Goal: Information Seeking & Learning: Find specific fact

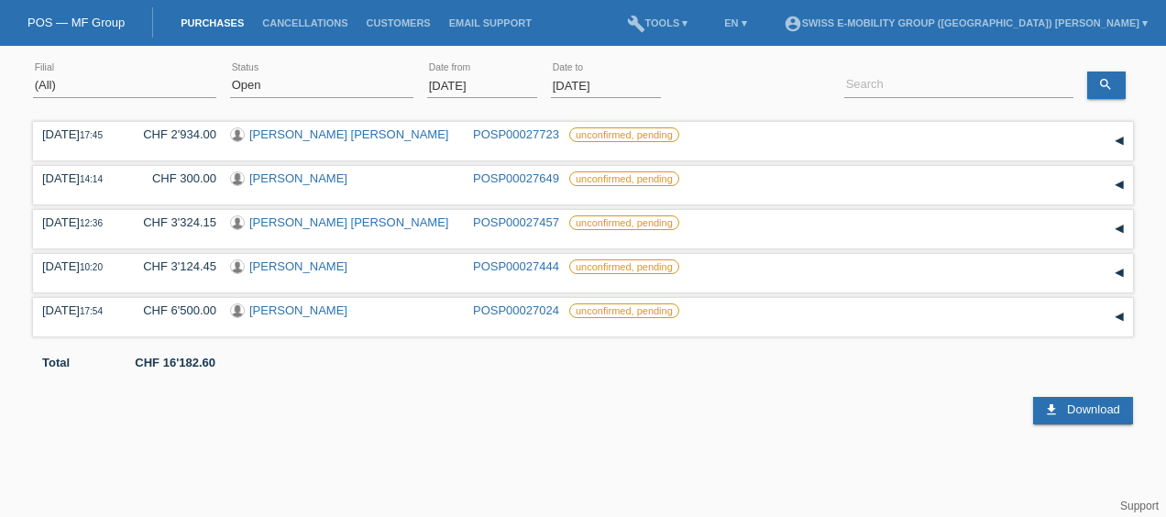
click at [462, 84] on input "[DATE]" at bounding box center [482, 85] width 110 height 23
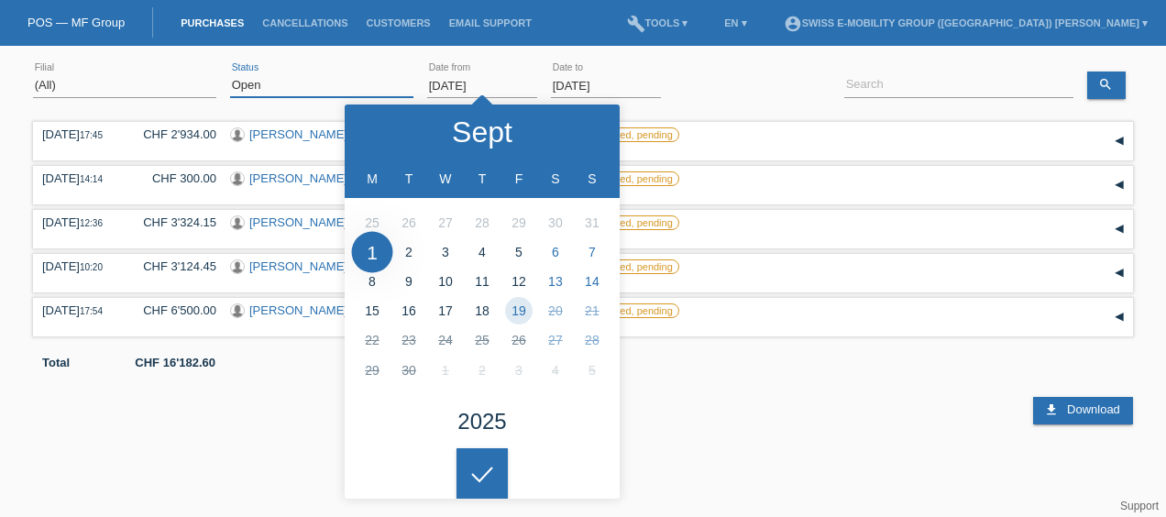
click at [280, 81] on select "(All) New Open Returned Stepped back / Cancelled Completed" at bounding box center [321, 85] width 183 height 22
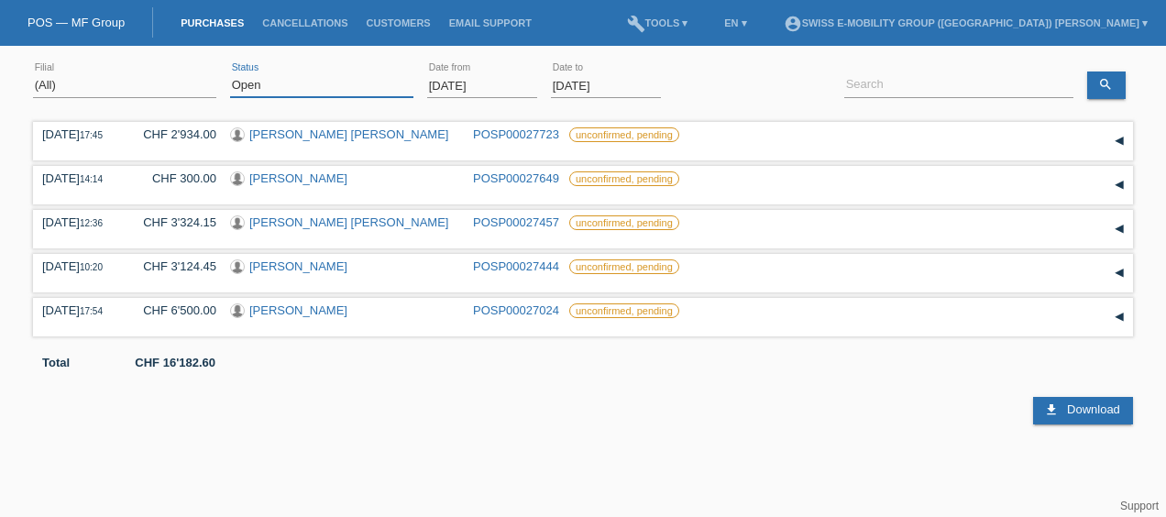
select select "ALL"
click at [230, 74] on select "(All) New Open Returned Stepped back / Cancelled Completed" at bounding box center [321, 85] width 183 height 22
click at [448, 84] on input "[DATE]" at bounding box center [482, 85] width 110 height 23
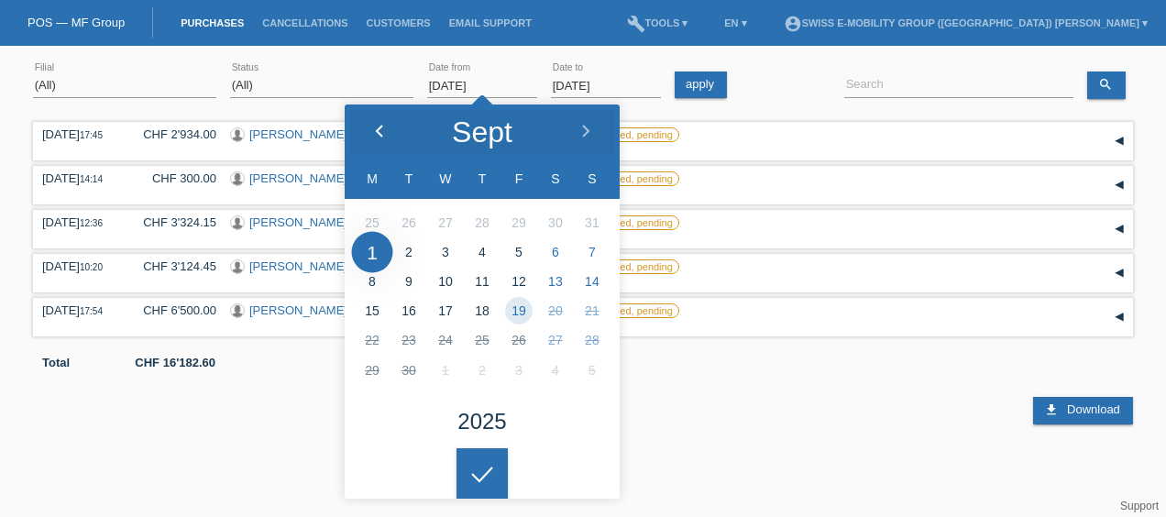
click at [378, 129] on polyline at bounding box center [379, 131] width 5 height 11
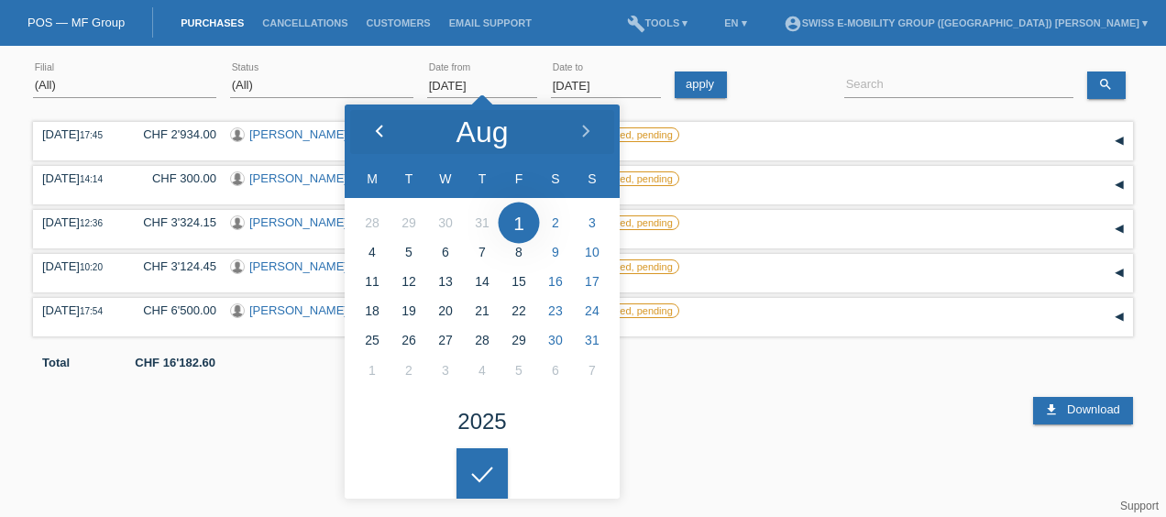
click at [378, 129] on polyline at bounding box center [379, 131] width 5 height 11
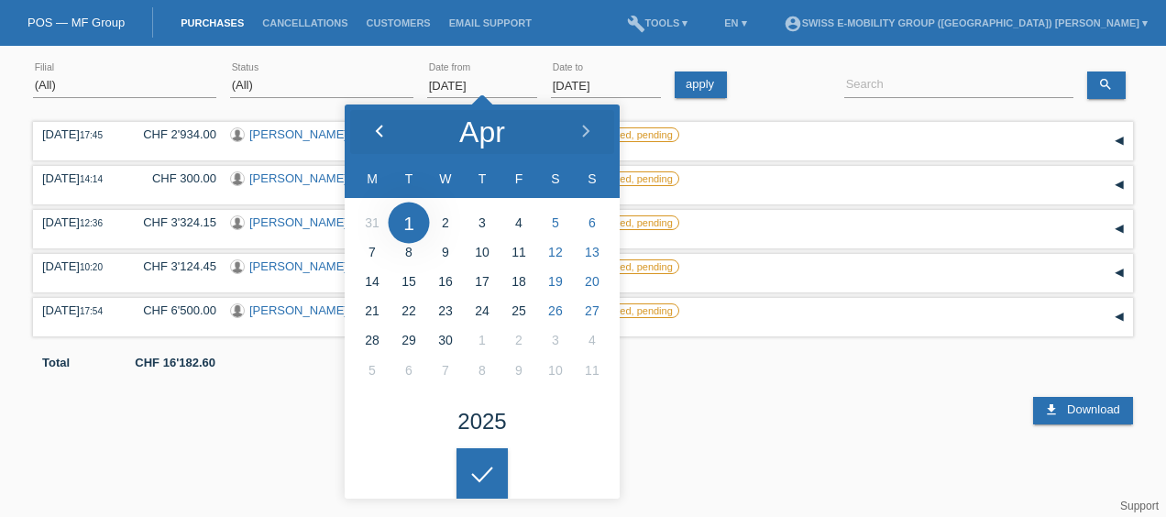
click at [378, 129] on polyline at bounding box center [379, 131] width 5 height 11
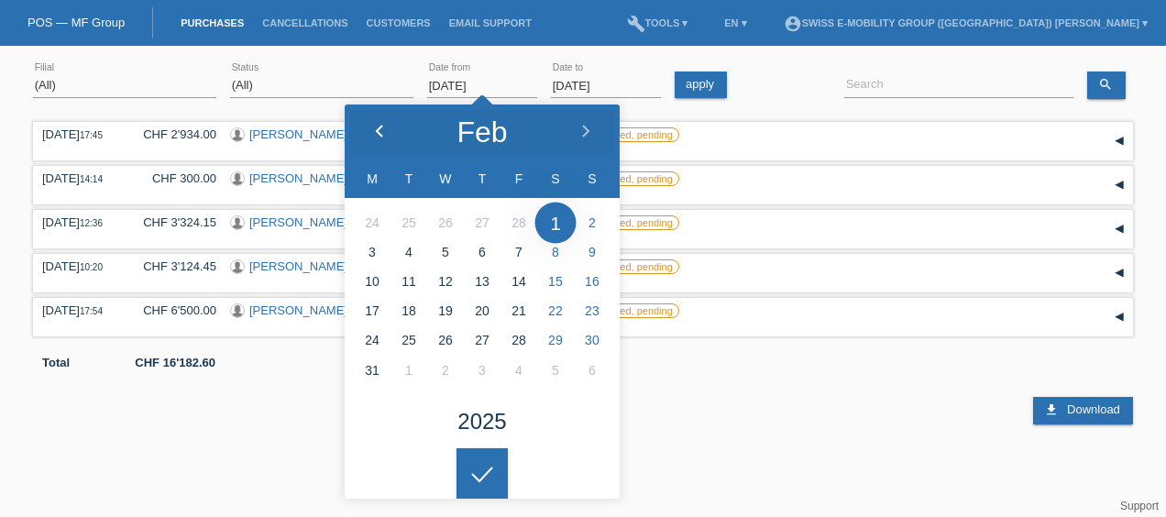
click at [375, 139] on div at bounding box center [379, 131] width 69 height 55
click at [390, 137] on div at bounding box center [379, 131] width 69 height 55
type input "01.01.2025"
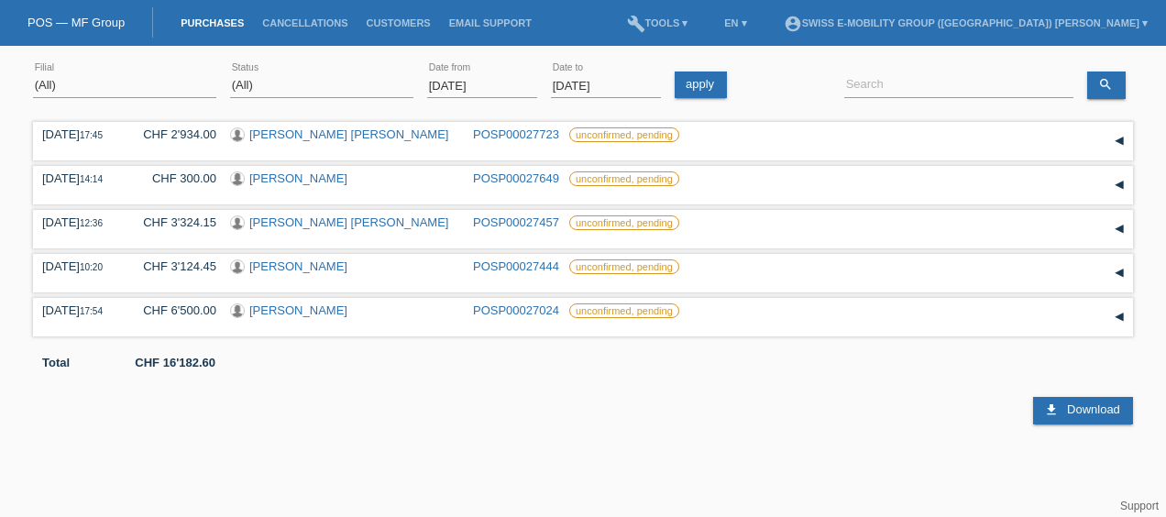
click at [473, 424] on html "You have saved the wrong login page in your bookmarks/favourites. Please do not…" at bounding box center [583, 212] width 1166 height 424
click at [714, 85] on link "apply" at bounding box center [700, 84] width 52 height 27
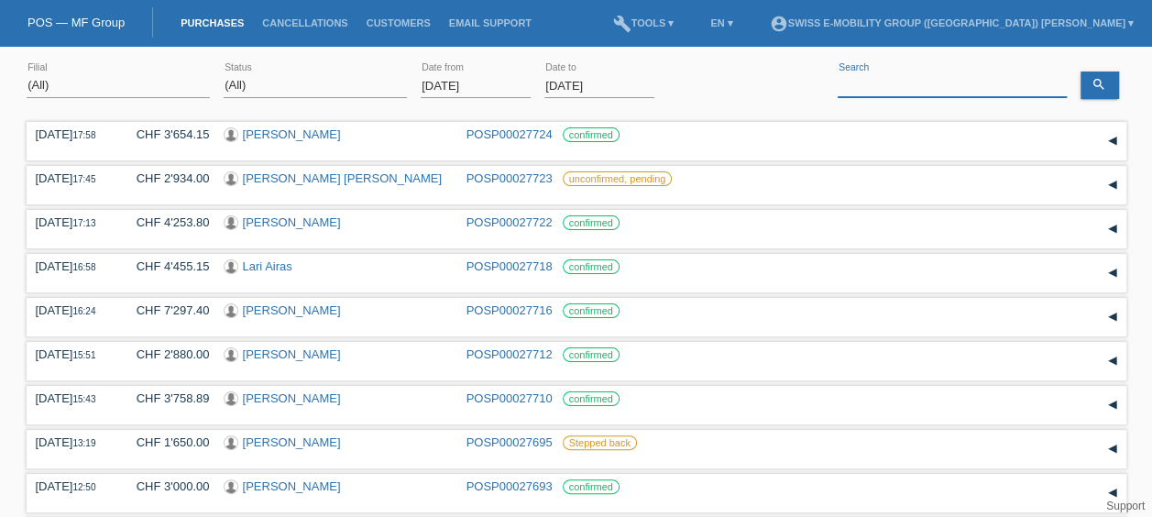
click at [949, 87] on input at bounding box center [951, 85] width 229 height 23
paste input "Coletta Marcello"
type input "Coletta Marcello"
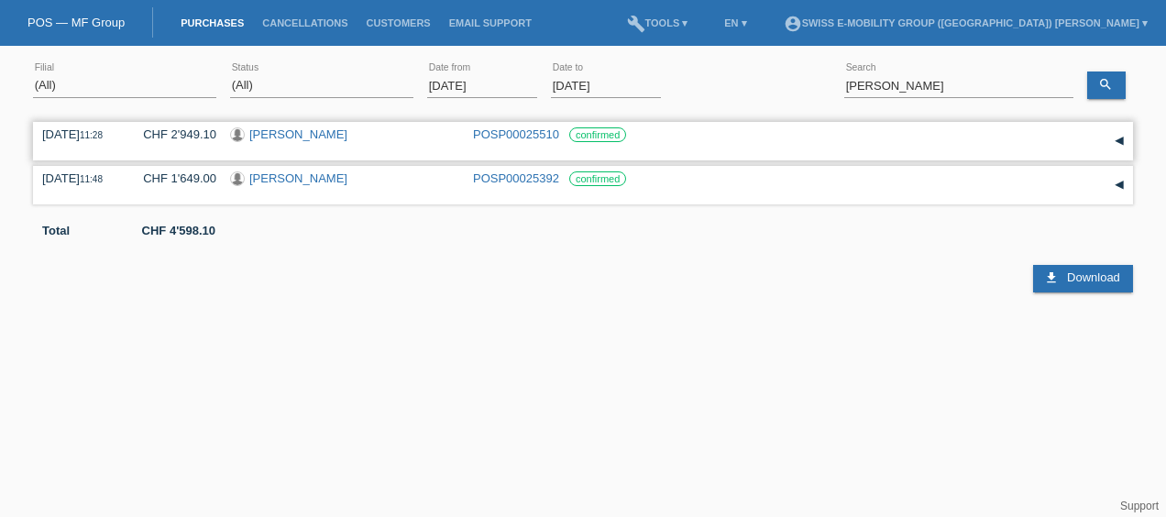
click at [262, 138] on link "[PERSON_NAME]" at bounding box center [298, 134] width 98 height 14
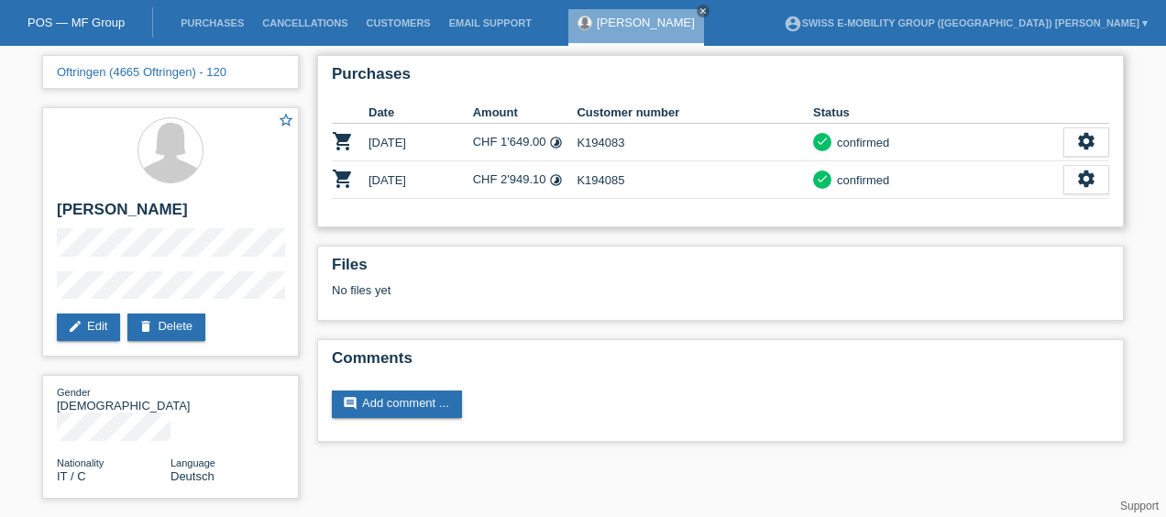
click at [508, 148] on td "CHF 1'649.00 timelapse" at bounding box center [525, 143] width 104 height 38
click at [916, 24] on link "account_circle Swiss E-Mobility Group ([GEOGRAPHIC_DATA]) [PERSON_NAME] ▾" at bounding box center [965, 22] width 382 height 11
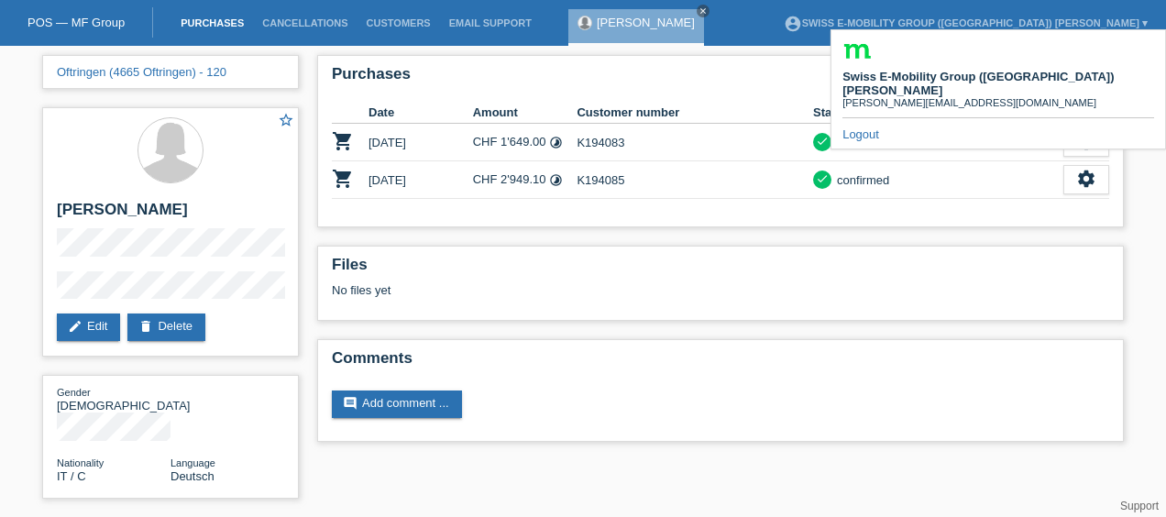
click at [220, 19] on link "Purchases" at bounding box center [212, 22] width 82 height 11
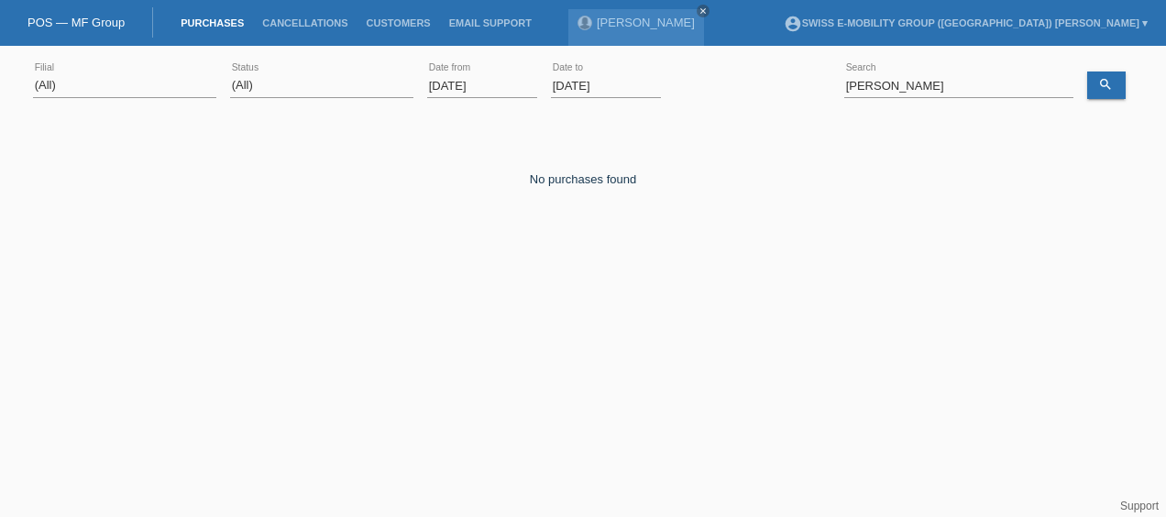
click at [457, 92] on input "[DATE]" at bounding box center [482, 85] width 110 height 23
click at [482, 75] on input "[DATE]" at bounding box center [482, 85] width 110 height 23
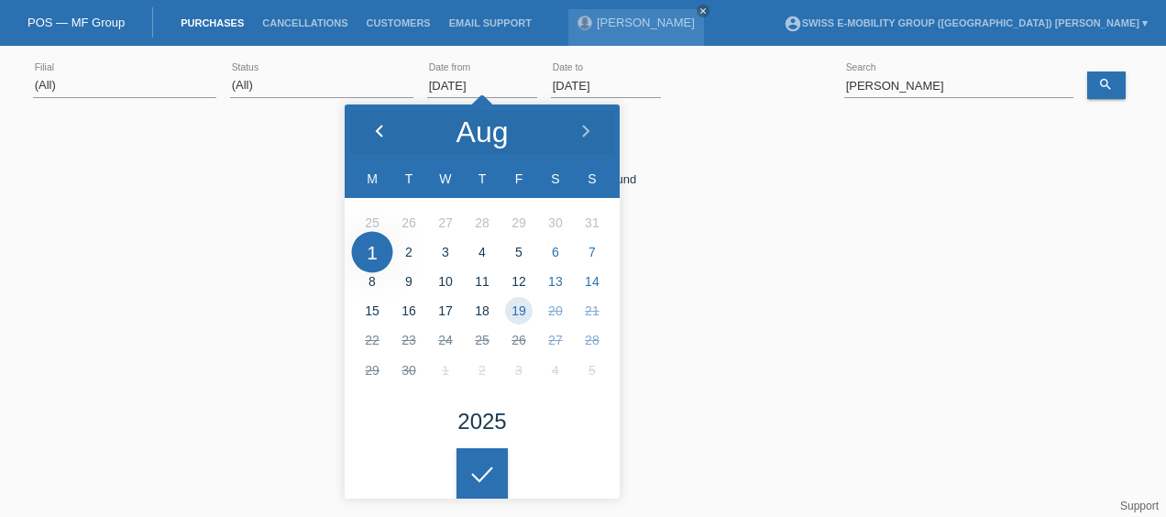
click at [374, 137] on icon at bounding box center [379, 132] width 15 height 15
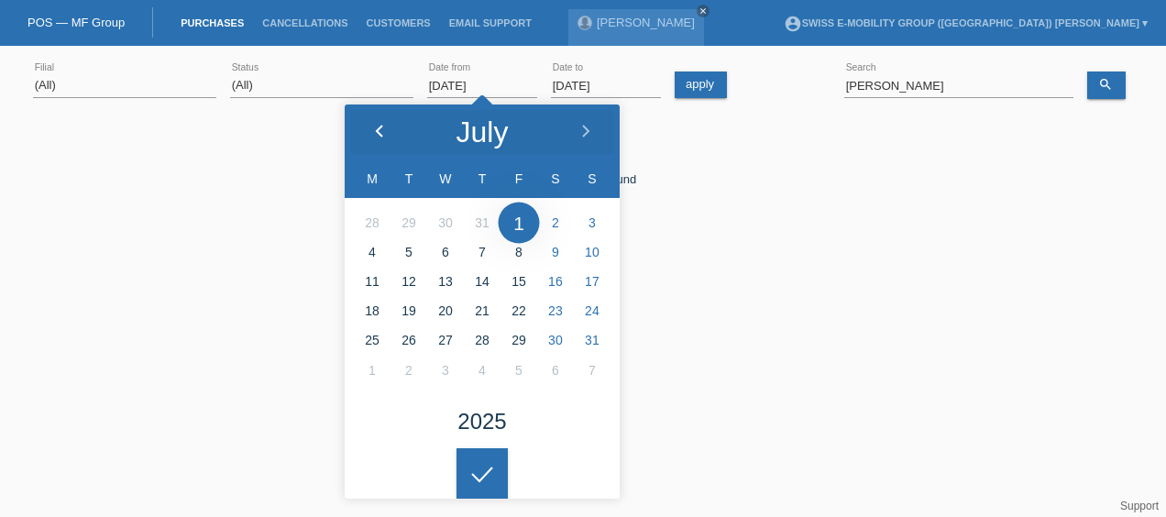
click at [374, 137] on icon at bounding box center [379, 132] width 15 height 15
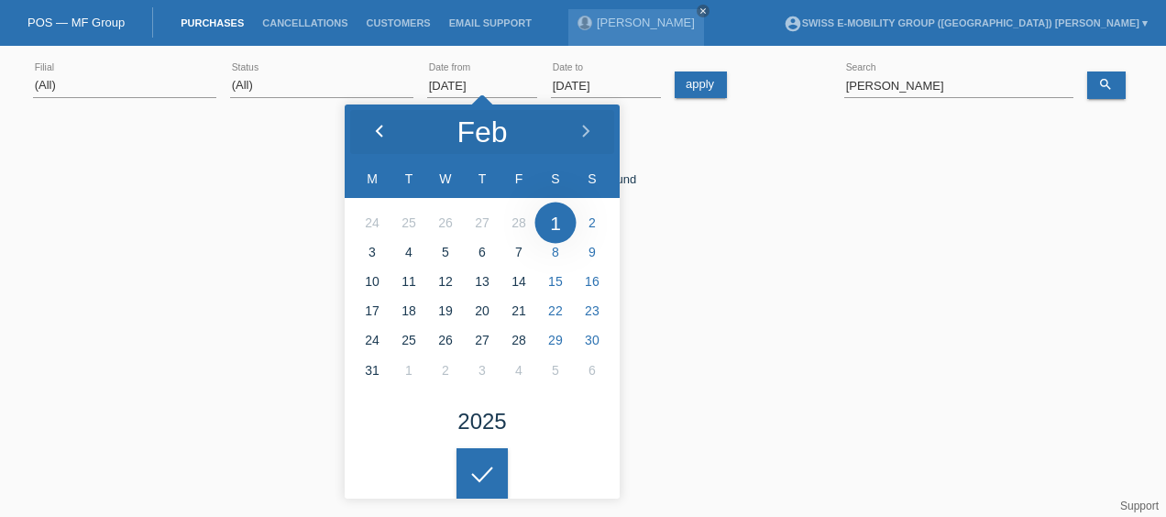
click at [374, 137] on icon at bounding box center [379, 132] width 15 height 15
type input "01.01.2025"
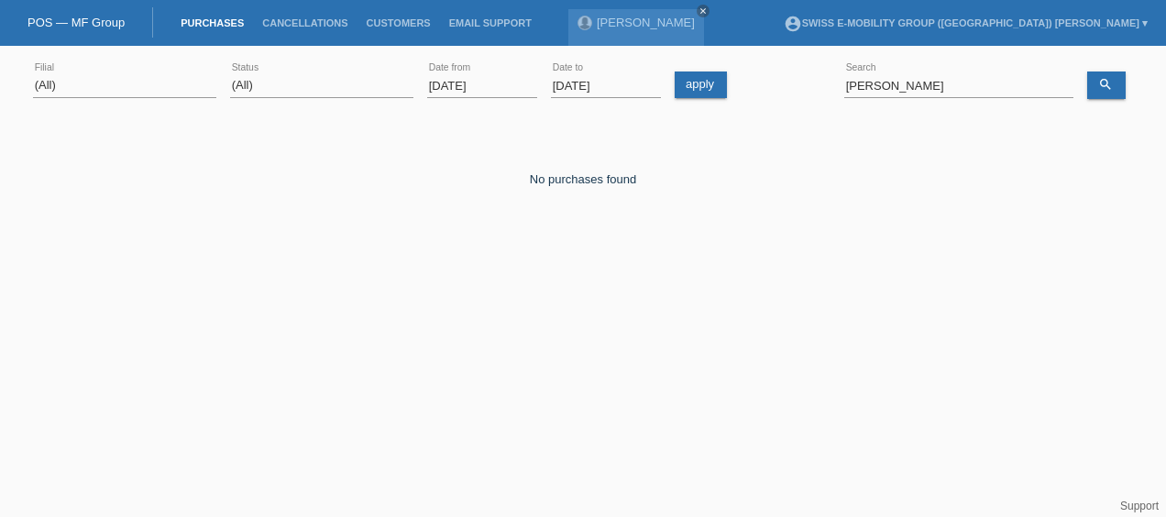
click at [489, 301] on html "POS — MF Group Purchases Cancellations Customers Email Support Carmela Coletta …" at bounding box center [583, 150] width 1166 height 301
click at [698, 72] on link "apply" at bounding box center [700, 84] width 52 height 27
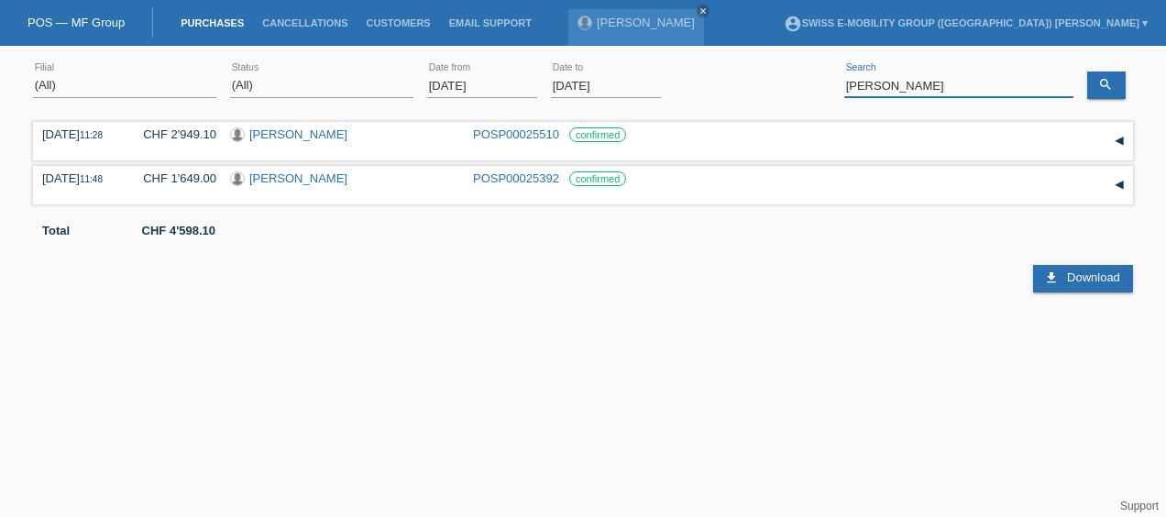
drag, startPoint x: 987, startPoint y: 75, endPoint x: 962, endPoint y: 84, distance: 26.4
click at [962, 84] on input "Coletta Marcello" at bounding box center [958, 85] width 229 height 23
type input "C"
click at [1068, 60] on div "error Search" at bounding box center [958, 86] width 229 height 62
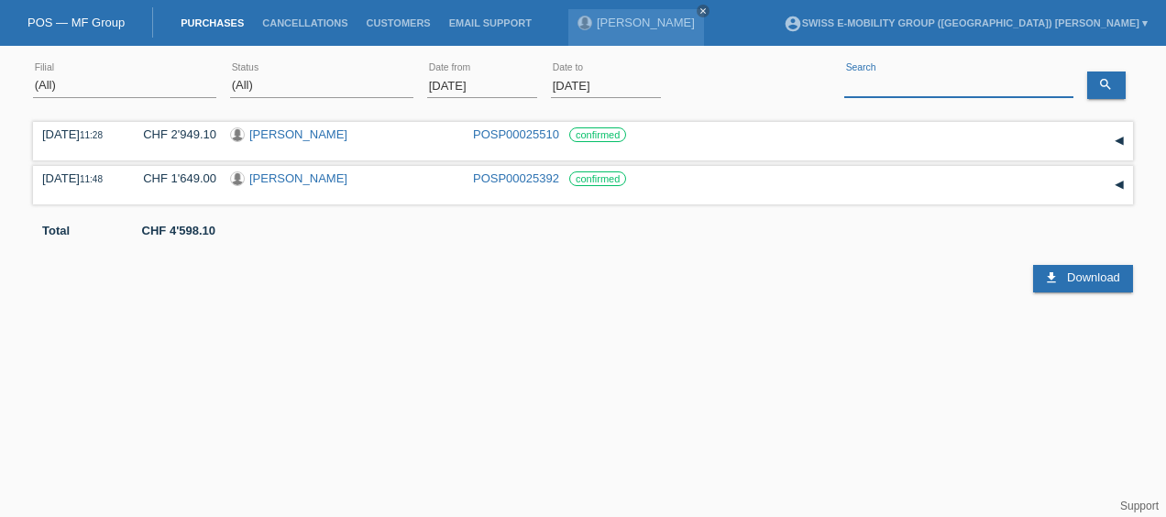
click at [1065, 83] on input at bounding box center [958, 85] width 229 height 23
click at [1092, 87] on link "search" at bounding box center [1106, 84] width 38 height 27
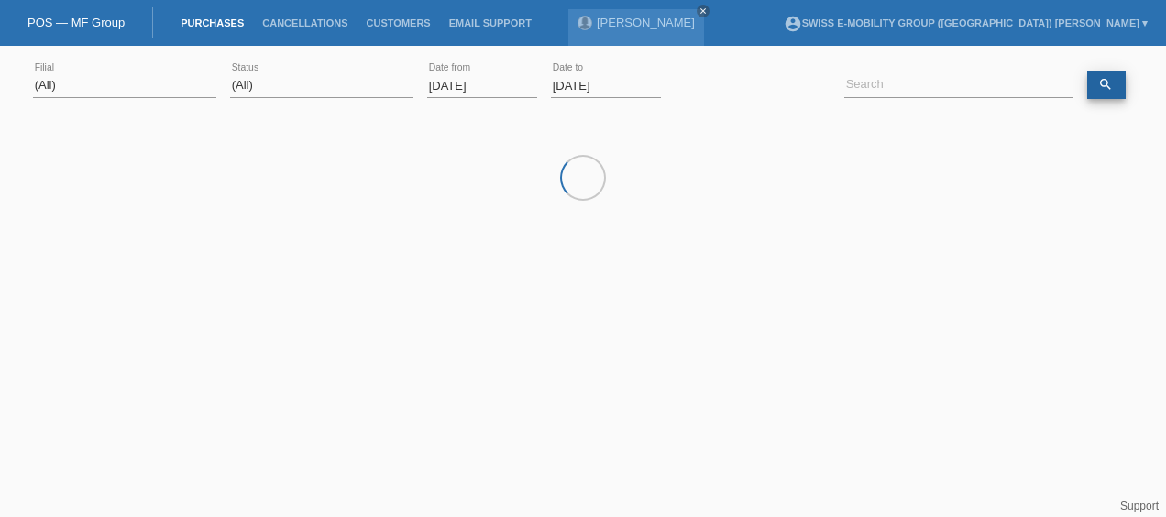
click at [1092, 87] on link "search" at bounding box center [1106, 84] width 38 height 27
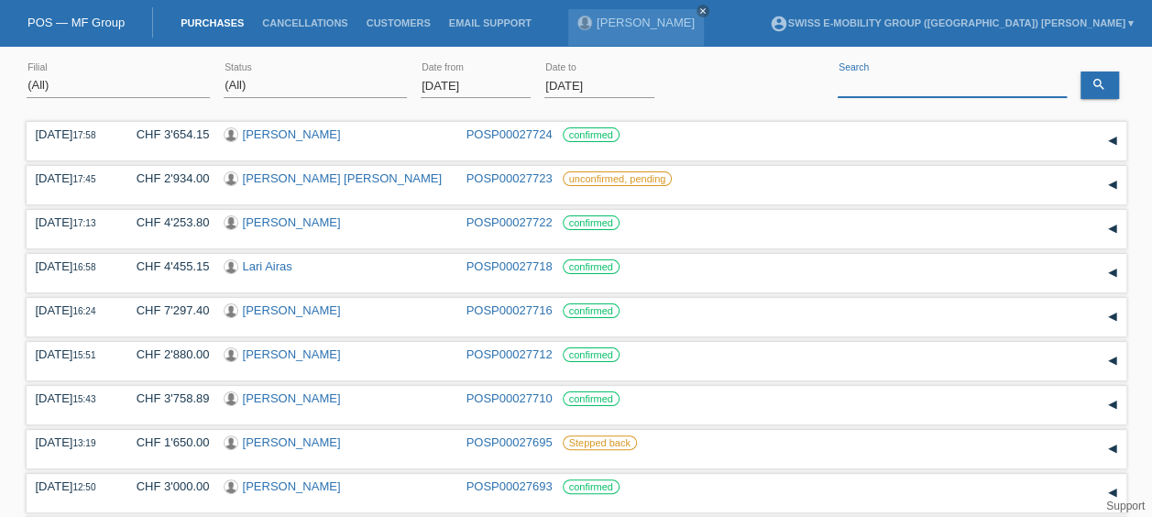
click at [865, 84] on input at bounding box center [951, 85] width 229 height 23
paste input "K027106"
type input "K"
paste input "Redzepi Baskim"
click at [1092, 84] on icon "search" at bounding box center [1098, 84] width 15 height 15
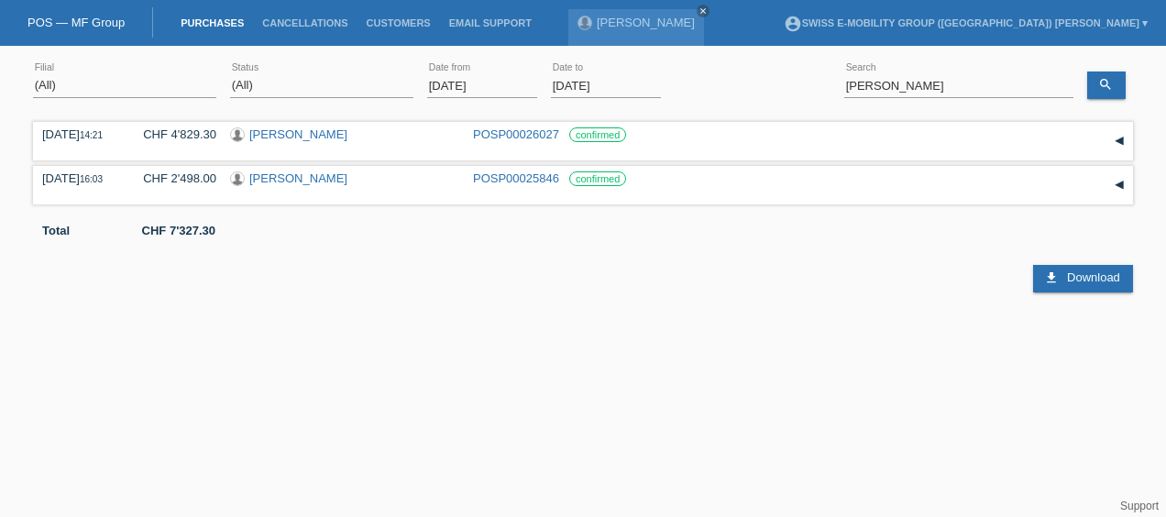
click at [433, 207] on div "12.08.2025 14:21 CHF 4'829.30 Baskim Redzepi POSP00026027 confirmed" at bounding box center [583, 204] width 1100 height 175
drag, startPoint x: 39, startPoint y: 134, endPoint x: 638, endPoint y: 136, distance: 598.3
click at [638, 136] on div "12.08.2025 14:21 CHF 4'829.30 Baskim Redzepi POSP00026027 confirmed Reservation…" at bounding box center [583, 141] width 1100 height 38
copy div "12.08.2025 14:21 CHF 4'829.30 Baskim Redzepi POSP00026027 confirmed"
click at [1072, 90] on input "Redzepi Baskim" at bounding box center [958, 85] width 229 height 23
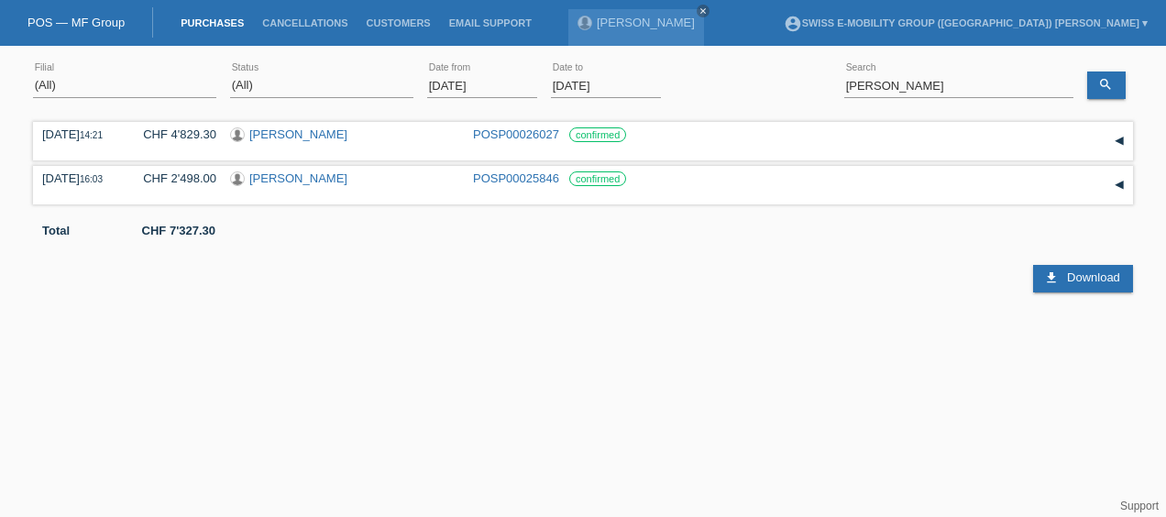
click at [864, 273] on div "download Download" at bounding box center [583, 264] width 1100 height 55
click at [939, 84] on input "Redzepi Baskim" at bounding box center [958, 85] width 229 height 23
paste input "né Suter"
click at [1107, 88] on icon "search" at bounding box center [1105, 84] width 15 height 15
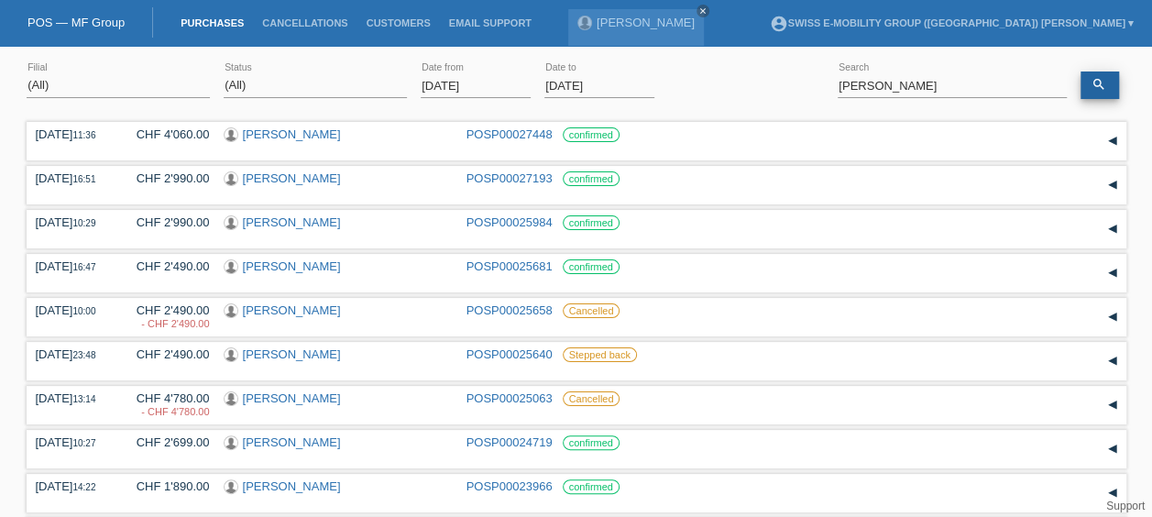
click at [1098, 82] on icon "search" at bounding box center [1098, 84] width 15 height 15
click at [568, 176] on label "confirmed" at bounding box center [591, 178] width 57 height 15
drag, startPoint x: 31, startPoint y: 170, endPoint x: 618, endPoint y: 174, distance: 587.4
click at [618, 174] on div "06.09.2025 16:51 CHF 2'990.00 René Suter POSP00027193 confirmed" at bounding box center [577, 185] width 1100 height 38
copy div "06.09.2025 16:51 CHF 2'990.00 René Suter POSP00027193 confirmed"
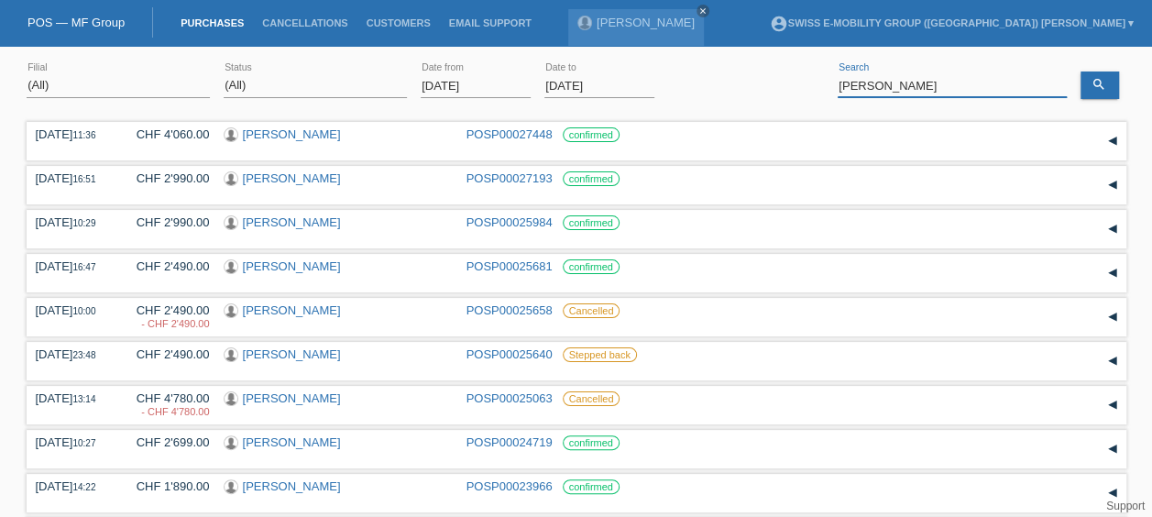
click at [905, 86] on input "René Suter" at bounding box center [951, 85] width 229 height 23
type input "R"
paste input "C164831"
click at [1106, 82] on link "search" at bounding box center [1099, 84] width 38 height 27
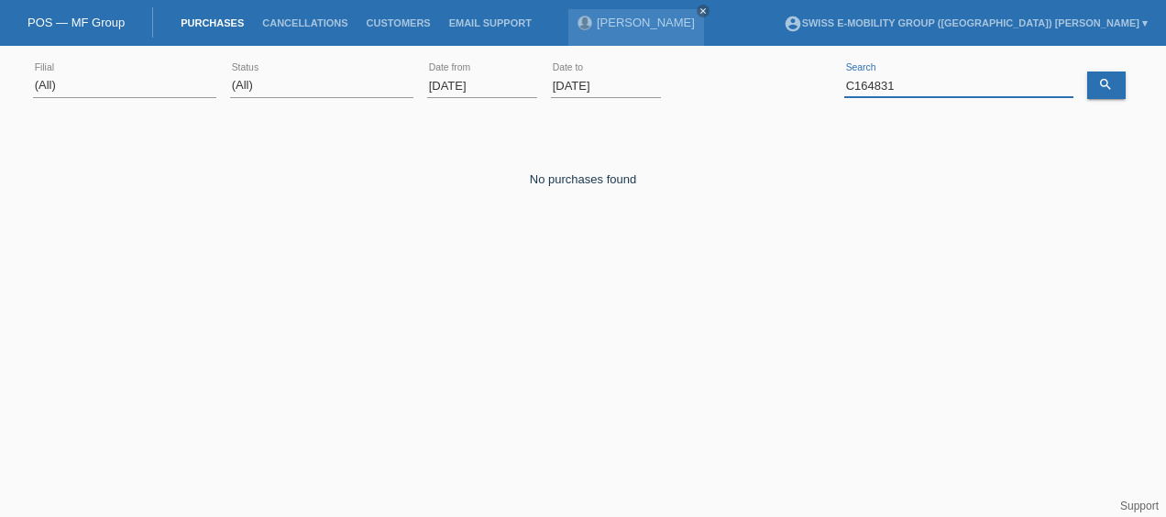
click at [905, 84] on input "C164831" at bounding box center [958, 85] width 229 height 23
type input "C"
paste input "Rufin Waletzko"
click at [1111, 93] on link "search" at bounding box center [1106, 84] width 38 height 27
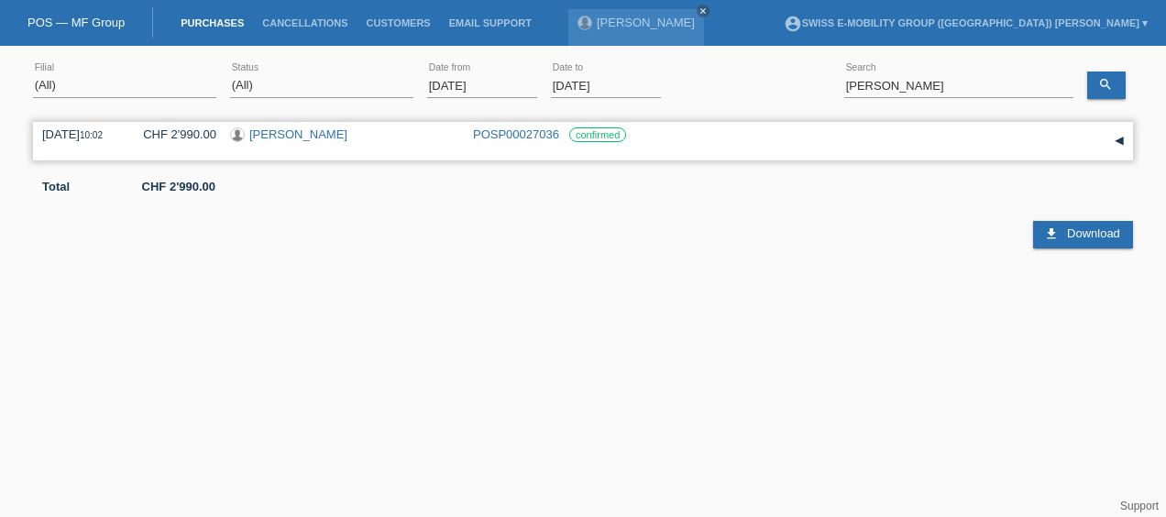
drag, startPoint x: 40, startPoint y: 132, endPoint x: 619, endPoint y: 132, distance: 579.1
click at [619, 132] on div "04.09.2025 10:02 CHF 2'990.00 Rufin Waletzko POSP00027036 confirmed Reservation…" at bounding box center [583, 141] width 1100 height 38
copy div "04.09.2025 10:02 CHF 2'990.00 Rufin Waletzko POSP00027036 confirmed"
click at [1094, 88] on link "search" at bounding box center [1106, 84] width 38 height 27
click at [951, 90] on input "Rufin Waletzko" at bounding box center [958, 85] width 229 height 23
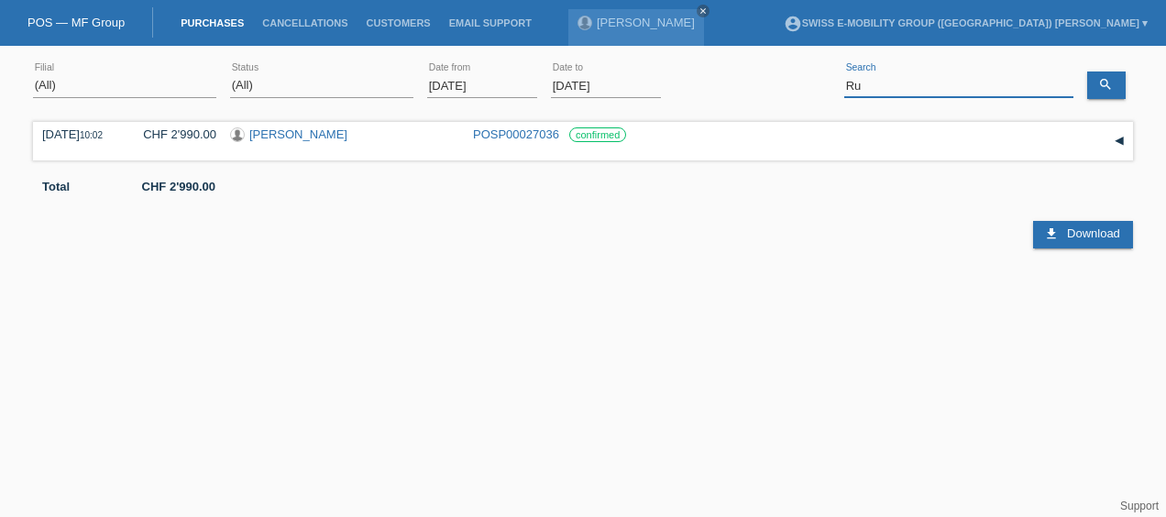
type input "R"
paste input "Daniel Stucki"
type input "Daniel Stucki"
click at [1098, 80] on icon "search" at bounding box center [1105, 84] width 15 height 15
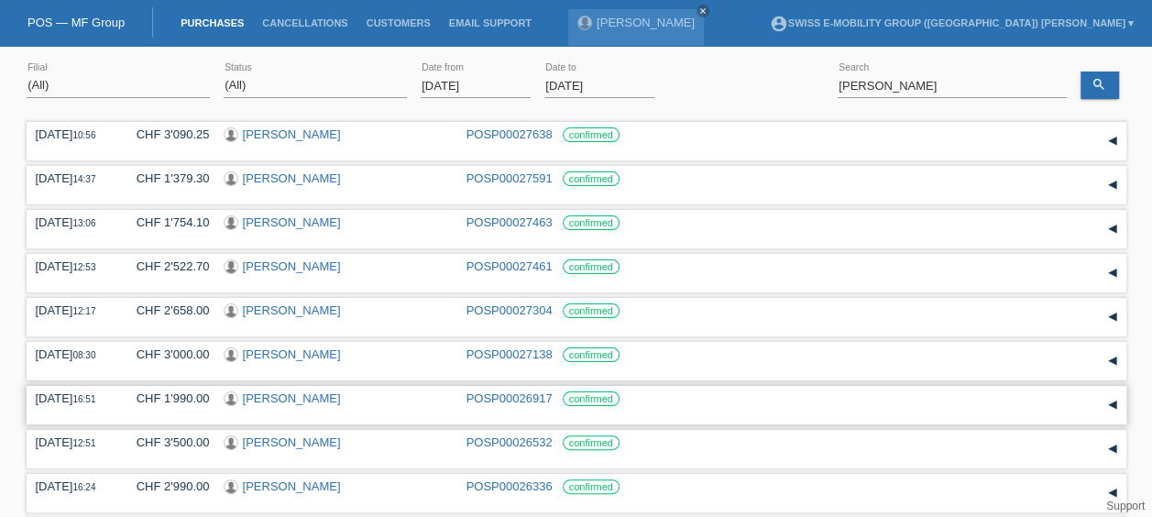
drag, startPoint x: 33, startPoint y: 398, endPoint x: 649, endPoint y: 402, distance: 615.8
click at [649, 402] on div "01.09.2025 16:51 CHF 1'990.00 Daniel Stucki POSP00026917 confirmed" at bounding box center [577, 405] width 1100 height 38
copy div "01.09.2025 16:51 CHF 1'990.00 Daniel Stucki POSP00026917 confirmed"
